Goal: Navigation & Orientation: Find specific page/section

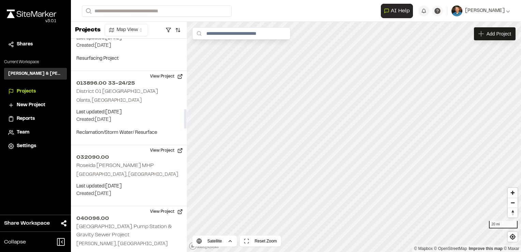
scroll to position [768, 0]
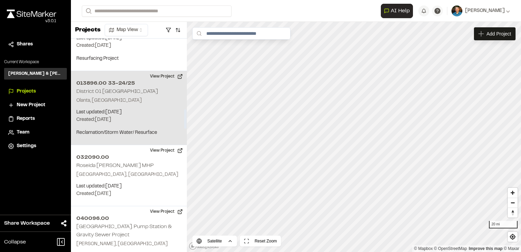
click at [121, 89] on h2 "District 01 [GEOGRAPHIC_DATA]" at bounding box center [117, 91] width 82 height 5
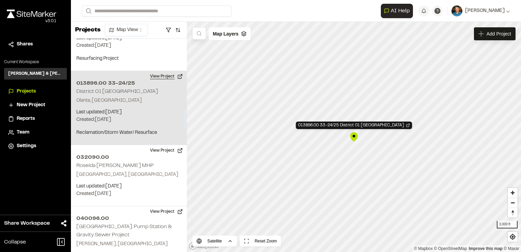
click at [173, 71] on button "View Project" at bounding box center [166, 76] width 41 height 11
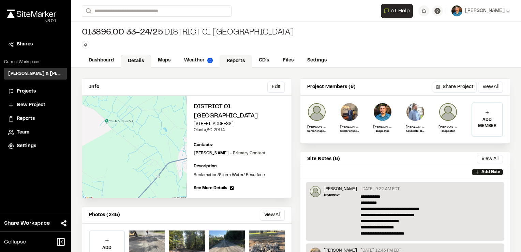
click at [242, 61] on link "Reports" at bounding box center [236, 61] width 32 height 13
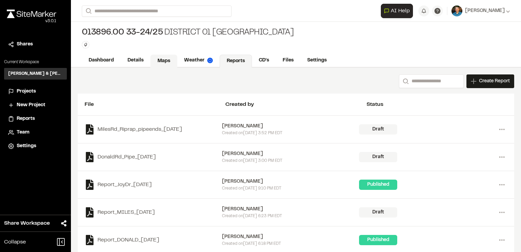
click at [159, 58] on link "Maps" at bounding box center [163, 61] width 27 height 13
